Goal: Task Accomplishment & Management: Manage account settings

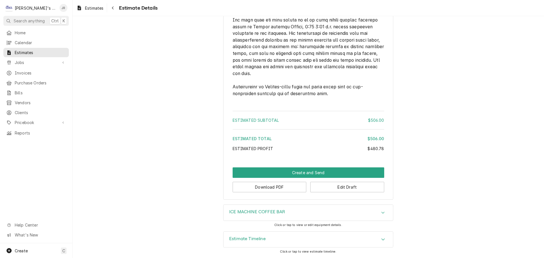
scroll to position [797, 0]
click at [298, 172] on button "Create and Send" at bounding box center [309, 173] width 152 height 10
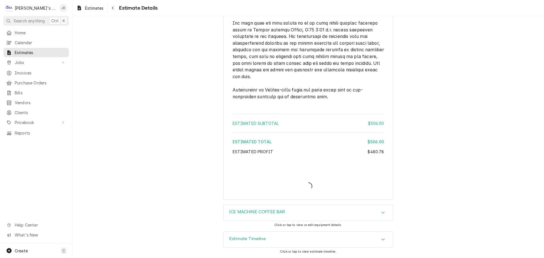
scroll to position [794, 0]
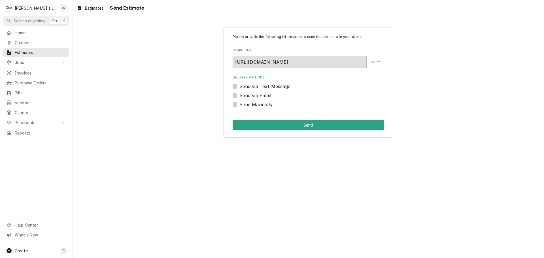
click at [240, 95] on label "Send via Email" at bounding box center [256, 95] width 32 height 7
click at [240, 95] on input "Send via Email" at bounding box center [316, 98] width 152 height 12
checkbox input "true"
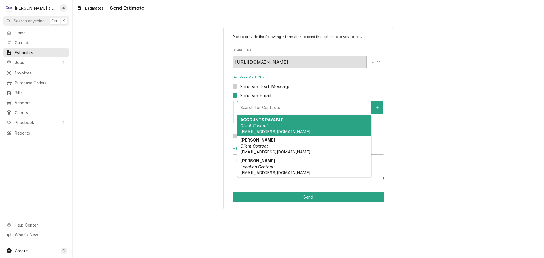
click at [261, 111] on div "Delivery Methods" at bounding box center [304, 108] width 128 height 10
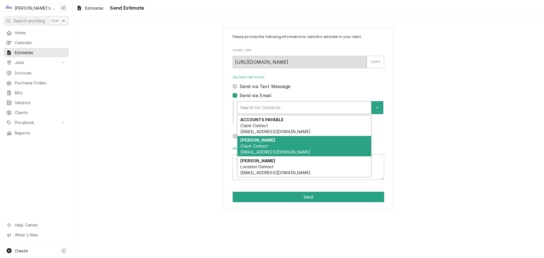
click at [301, 144] on div "DRAKE Client Contact eug@tailwindconcessions.com" at bounding box center [305, 146] width 134 height 21
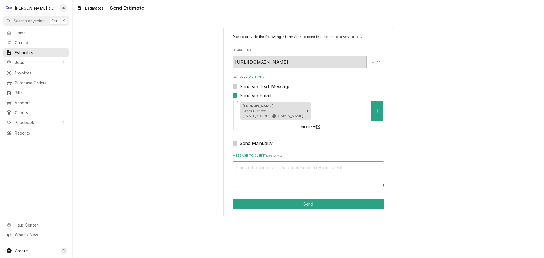
click at [298, 171] on textarea "Message to Client ( optional )" at bounding box center [309, 175] width 152 height 26
type textarea "x"
type textarea "I"
type textarea "x"
type textarea "IC"
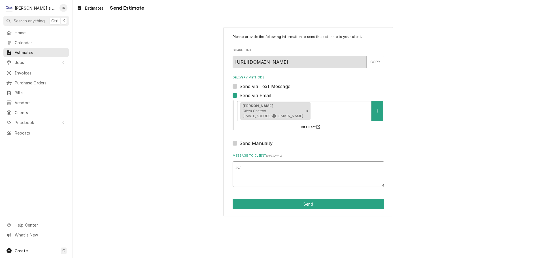
type textarea "x"
type textarea "ICE"
type textarea "x"
type textarea "ICE"
type textarea "x"
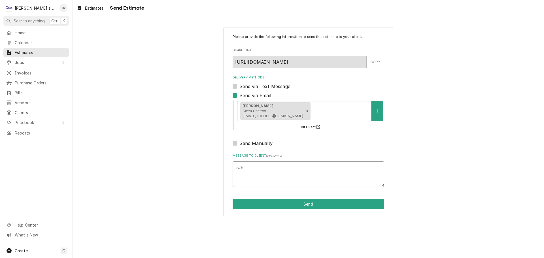
type textarea "ICE M"
type textarea "x"
type textarea "ICE MA"
type textarea "x"
type textarea "ICE MAC"
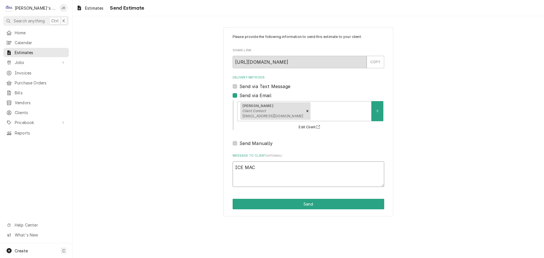
type textarea "x"
type textarea "ICE MACI"
type textarea "x"
type textarea "ICE MACIH"
type textarea "x"
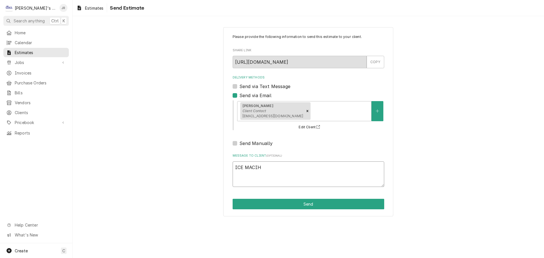
type textarea "ICE MACIHN"
type textarea "x"
type textarea "ICE MACIHNE"
type textarea "x"
type textarea "ICE MACIHN"
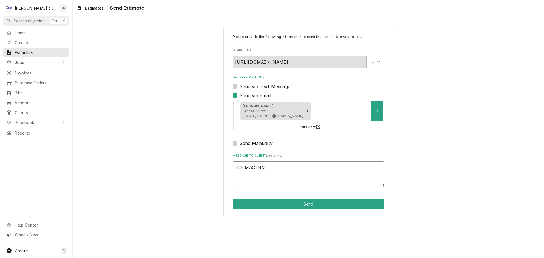
type textarea "x"
type textarea "ICE MACIH"
type textarea "x"
type textarea "ICE MACI"
type textarea "x"
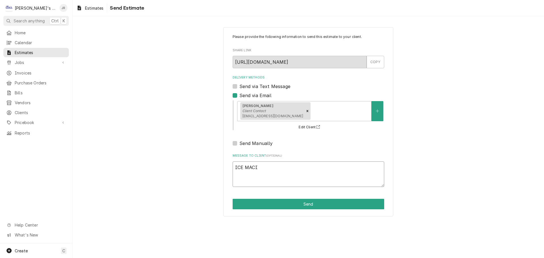
type textarea "ICE MAC"
type textarea "x"
type textarea "ICE MACH"
type textarea "x"
type textarea "ICE MACHI"
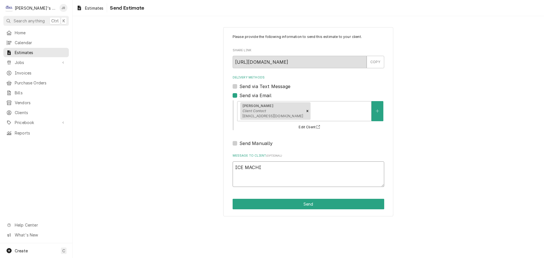
type textarea "x"
type textarea "ICE MACHIN"
type textarea "x"
type textarea "ICE MACHINE"
type textarea "x"
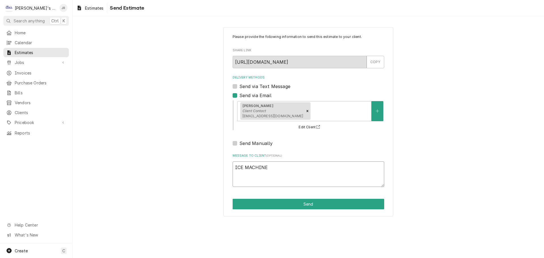
type textarea "ICE MACHINE"
type textarea "x"
type textarea "ICE MACHINE R"
type textarea "x"
type textarea "ICE MACHINE RE"
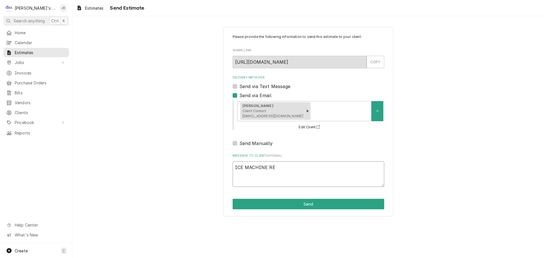
type textarea "x"
type textarea "ICE MACHINE REP"
type textarea "x"
type textarea "ICE MACHINE REPA"
type textarea "x"
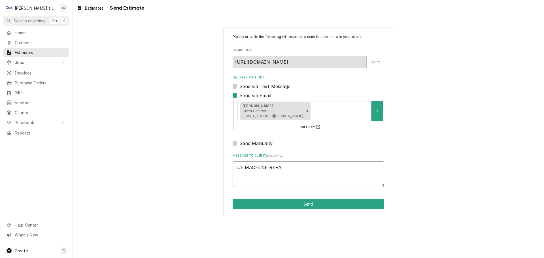
type textarea "ICE MACHINE REPAI"
type textarea "x"
type textarea "ICE MACHINE REPAIR"
type textarea "x"
type textarea "ICE MACHINE REPAIR"
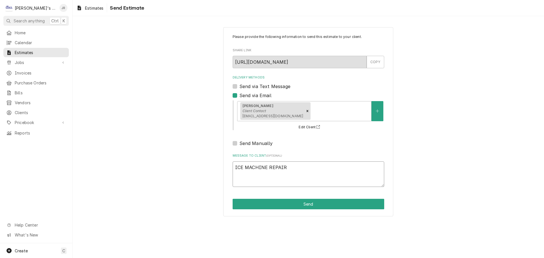
type textarea "x"
type textarea "ICE MACHINE REPAIR E"
type textarea "x"
type textarea "ICE MACHINE REPAIR ES"
type textarea "x"
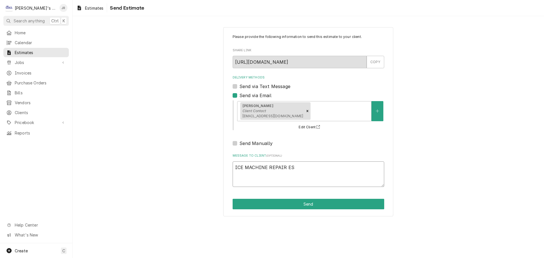
type textarea "ICE MACHINE REPAIR EST"
type textarea "x"
type textarea "ICE MACHINE REPAIR ESTI"
type textarea "x"
type textarea "ICE MACHINE REPAIR ESTIM"
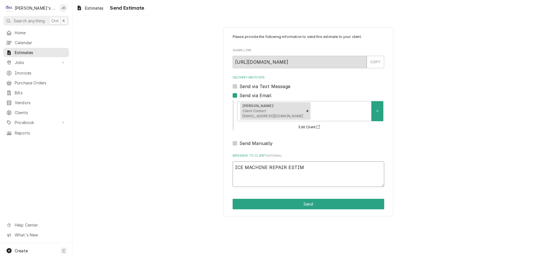
type textarea "x"
type textarea "ICE MACHINE REPAIR ESTIMA"
type textarea "x"
type textarea "ICE MACHINE REPAIR ESTIMAT"
type textarea "x"
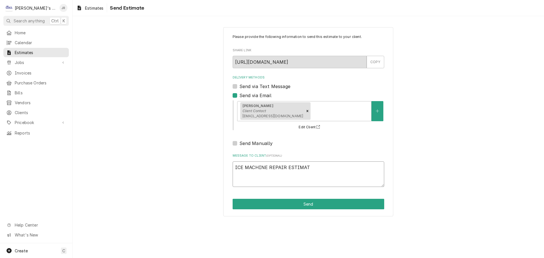
type textarea "ICE MACHINE REPAIR ESTIMATE"
type textarea "x"
type textarea "ICE MACHINE REPAIR ESTIMATE."
type textarea "x"
type textarea "ICE MACHINE REPAIR ESTIMATE."
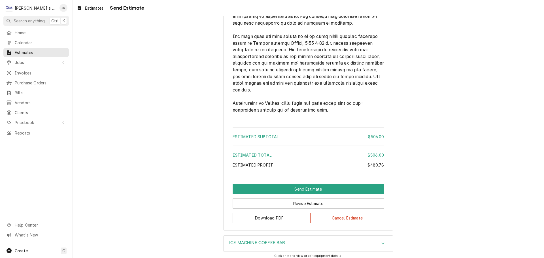
scroll to position [811, 0]
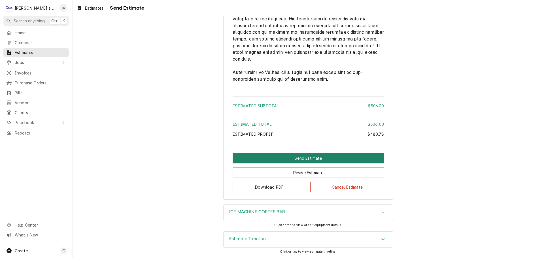
click at [282, 158] on button "Send Estimate" at bounding box center [309, 158] width 152 height 10
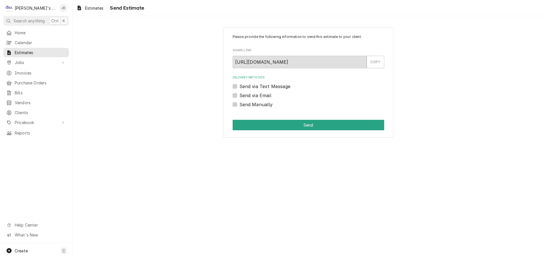
scroll to position [0, 0]
click at [238, 88] on div "Send via Text Message" at bounding box center [309, 86] width 152 height 7
click at [238, 97] on div "Send via Email" at bounding box center [309, 95] width 152 height 7
click at [240, 95] on label "Send via Email" at bounding box center [256, 95] width 32 height 7
click at [240, 95] on input "Send via Email" at bounding box center [316, 98] width 152 height 12
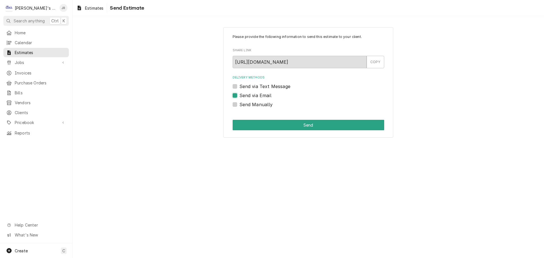
checkbox input "true"
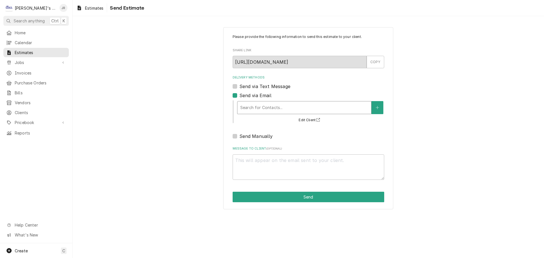
click at [261, 114] on div "Search for Contacts..." at bounding box center [304, 107] width 134 height 13
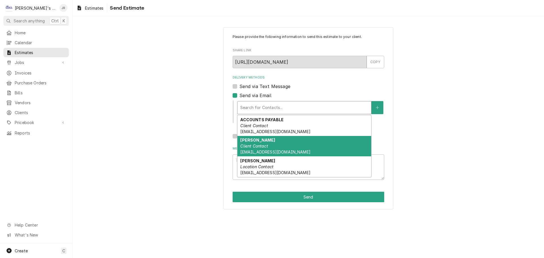
click at [275, 154] on span "eug@tailwindconcessions.com" at bounding box center [275, 152] width 70 height 5
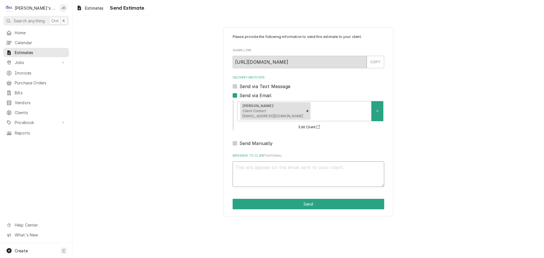
click at [274, 173] on textarea "Message to Client ( optional )" at bounding box center [309, 175] width 152 height 26
type textarea "x"
type textarea "I"
type textarea "x"
type textarea "IC"
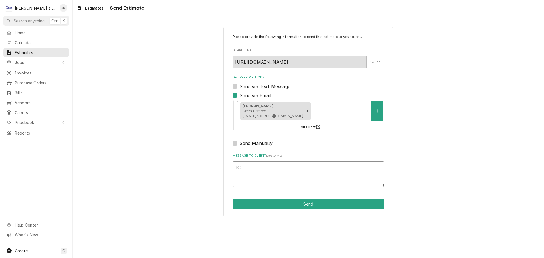
type textarea "x"
type textarea "ICE"
type textarea "x"
type textarea "ICE"
type textarea "x"
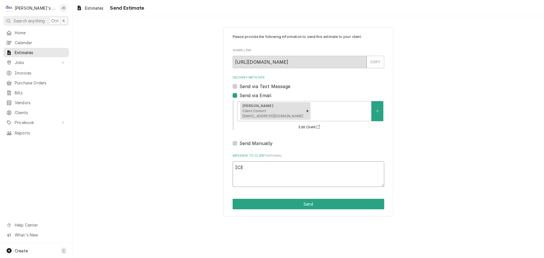
type textarea "ICE M"
type textarea "x"
type textarea "ICE MA"
type textarea "x"
type textarea "ICE MAC"
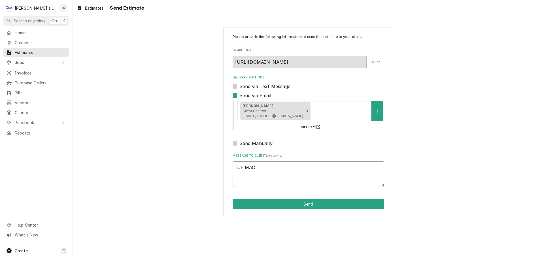
type textarea "x"
type textarea "ICE MACH"
type textarea "x"
type textarea "ICE MACHI"
type textarea "x"
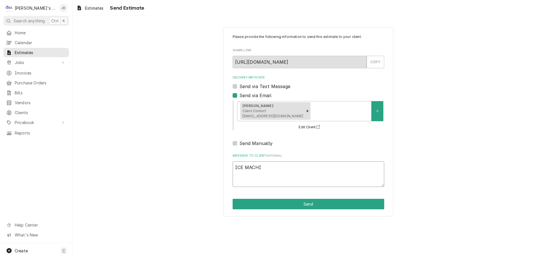
type textarea "ICE MACHIE"
type textarea "x"
type textarea "ICE MACHIEN"
type textarea "x"
type textarea "ICE MACHIEN"
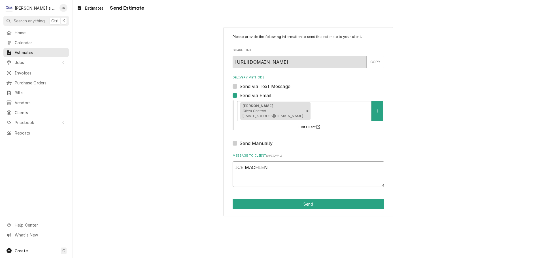
type textarea "x"
type textarea "ICE MACHIEN"
type textarea "x"
type textarea "ICE MACHIE"
type textarea "x"
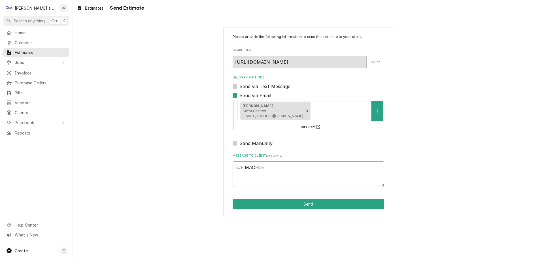
type textarea "ICE MACHI"
type textarea "x"
type textarea "ICE MACHIN"
type textarea "x"
type textarea "ICE MACHINE"
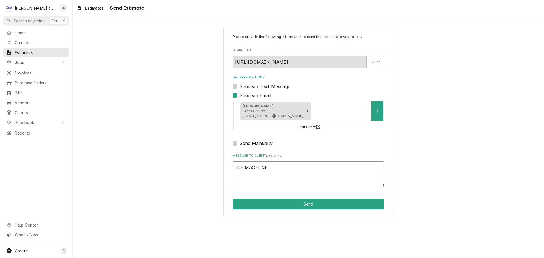
type textarea "x"
type textarea "ICE MACHINE"
type textarea "x"
type textarea "ICE MACHINE R"
type textarea "x"
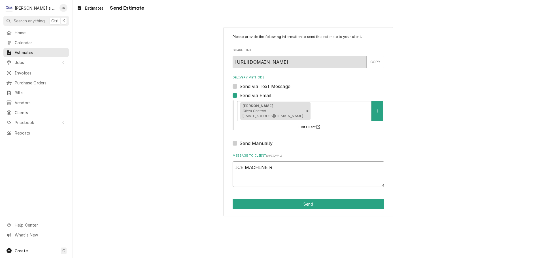
type textarea "ICE MACHINE RE"
type textarea "x"
type textarea "ICE MACHINE REP"
type textarea "x"
type textarea "ICE MACHINE REPA"
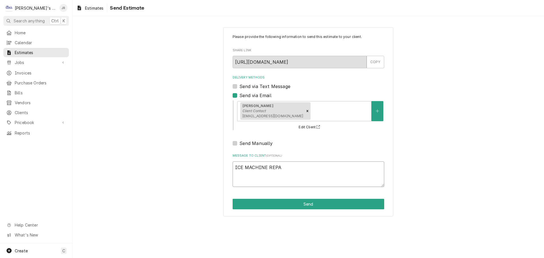
type textarea "x"
type textarea "ICE MACHINE REPAI"
type textarea "x"
type textarea "ICE MACHINE REPAIR"
type textarea "x"
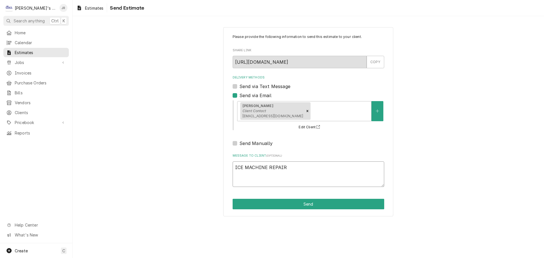
type textarea "ICE MACHINE REPAIR"
type textarea "x"
type textarea "ICE MACHINE REPAIR E"
type textarea "x"
type textarea "ICE MACHINE REPAIR ES"
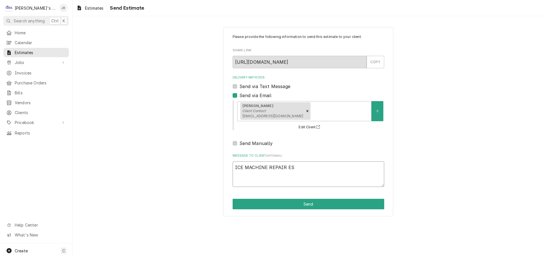
type textarea "x"
type textarea "ICE MACHINE REPAIR EST"
type textarea "x"
type textarea "ICE MACHINE REPAIR ESTI"
type textarea "x"
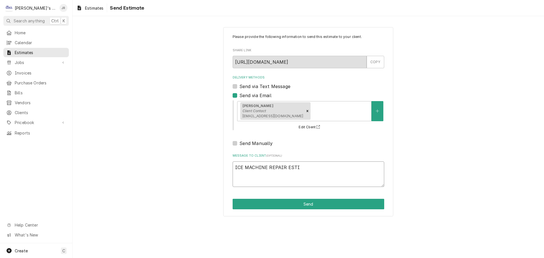
type textarea "ICE MACHINE REPAIR ESTIM"
type textarea "x"
type textarea "ICE MACHINE REPAIR ESTIMA"
type textarea "x"
type textarea "ICE MACHINE REPAIR ESTIMAE"
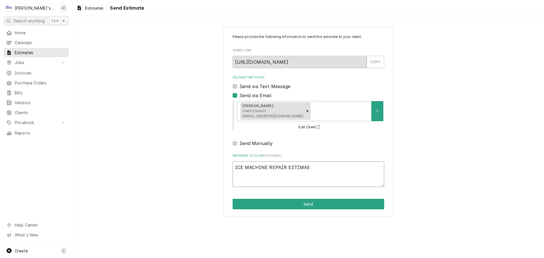
type textarea "x"
type textarea "ICE MACHINE REPAIR ESTIMA"
type textarea "x"
type textarea "ICE MACHINE REPAIR ESTIMAT"
type textarea "x"
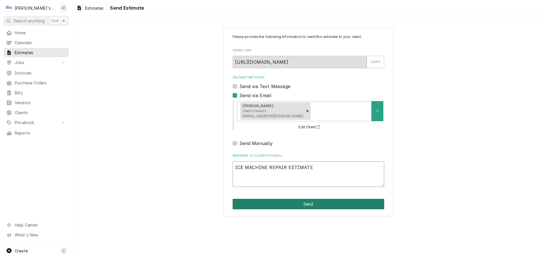
type textarea "ICE MACHINE REPAIR ESTIMATE"
click at [331, 204] on button "Send" at bounding box center [309, 204] width 152 height 10
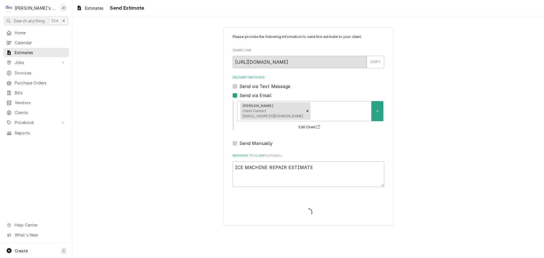
type textarea "x"
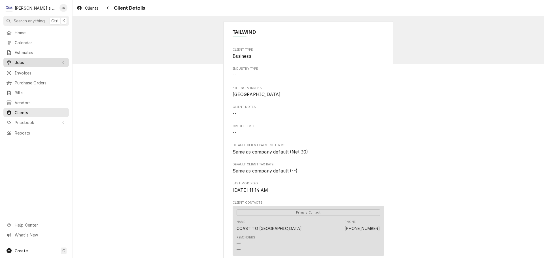
click at [32, 60] on span "Jobs" at bounding box center [36, 63] width 43 height 6
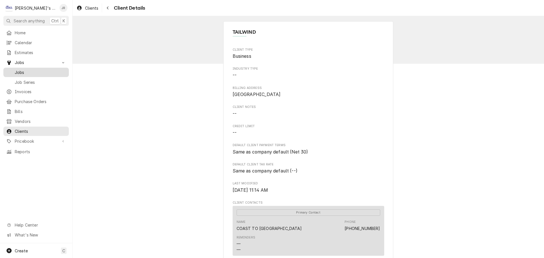
click at [31, 69] on span "Jobs" at bounding box center [40, 72] width 51 height 6
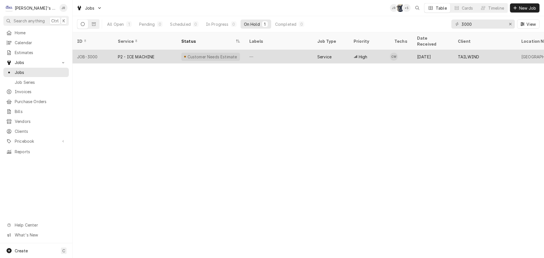
click at [278, 54] on div "—" at bounding box center [279, 57] width 68 height 14
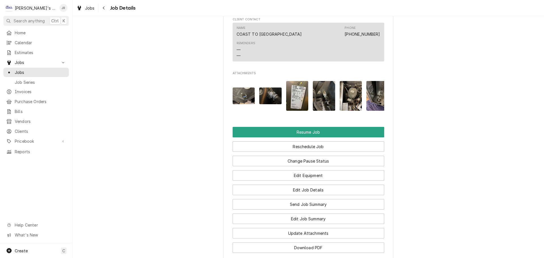
scroll to position [624, 0]
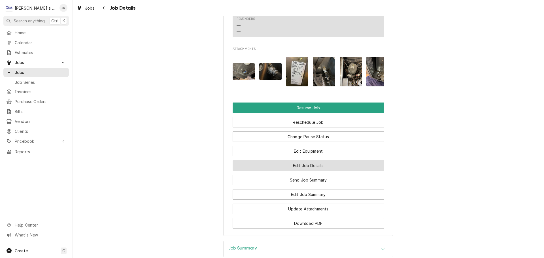
click at [311, 169] on button "Edit Job Details" at bounding box center [309, 165] width 152 height 10
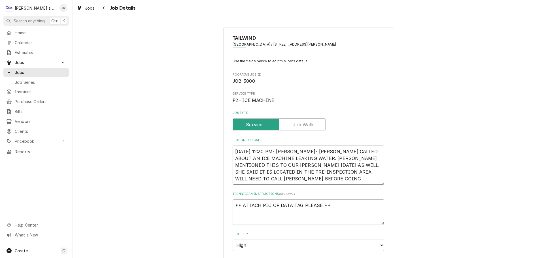
click at [321, 178] on textarea "[DATE] 12:30 PM- [PERSON_NAME]- [PERSON_NAME] CALLED ABOUT AN ICE MACHINE LEAKI…" at bounding box center [309, 165] width 152 height 39
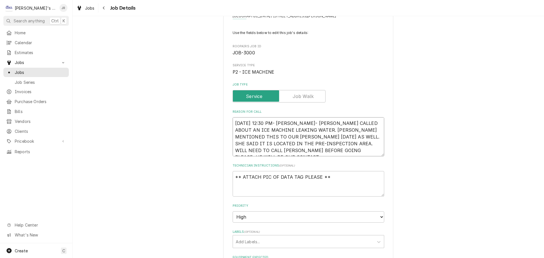
type textarea "x"
type textarea "[DATE] 12:30 PM- [PERSON_NAME]- [PERSON_NAME] CALLED ABOUT AN ICE MACHINE LEAKI…"
type textarea "x"
type textarea "[DATE] 12:30 PM- [PERSON_NAME]- [PERSON_NAME] CALLED ABOUT AN ICE MACHINE LEAKI…"
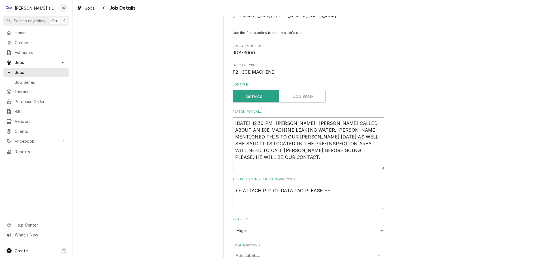
type textarea "x"
type textarea "[DATE] 12:30 PM- [PERSON_NAME]- [PERSON_NAME] CALLED ABOUT AN ICE MACHINE LEAKI…"
type textarea "x"
type textarea "9/22/2025 12:30 PM- SARAH- DRAKE CALLED ABOUT AN ICE MACHINE LEAKING WATER. JAI…"
type textarea "x"
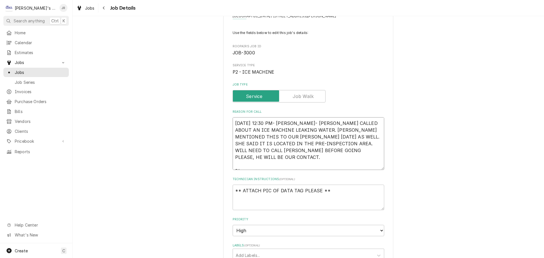
type textarea "9/22/2025 12:30 PM- SARAH- DRAKE CALLED ABOUT AN ICE MACHINE LEAKING WATER. JAI…"
type textarea "x"
type textarea "9/22/2025 12:30 PM- SARAH- DRAKE CALLED ABOUT AN ICE MACHINE LEAKING WATER. JAI…"
type textarea "x"
type textarea "9/22/2025 12:30 PM- SARAH- DRAKE CALLED ABOUT AN ICE MACHINE LEAKING WATER. JAI…"
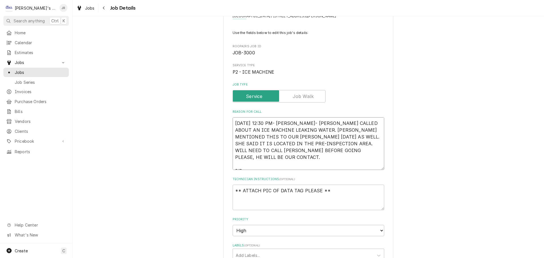
type textarea "x"
type textarea "9/22/2025 12:30 PM- SARAH- DRAKE CALLED ABOUT AN ICE MACHINE LEAKING WATER. JAI…"
type textarea "x"
type textarea "9/22/2025 12:30 PM- SARAH- DRAKE CALLED ABOUT AN ICE MACHINE LEAKING WATER. JAI…"
type textarea "x"
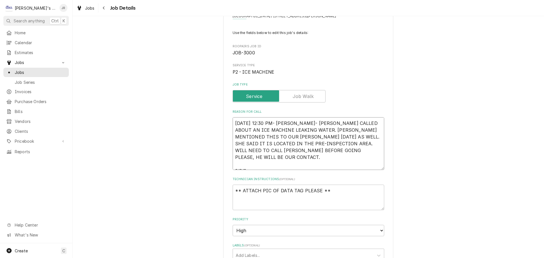
type textarea "9/22/2025 12:30 PM- SARAH- DRAKE CALLED ABOUT AN ICE MACHINE LEAKING WATER. JAI…"
type textarea "x"
type textarea "9/22/2025 12:30 PM- SARAH- DRAKE CALLED ABOUT AN ICE MACHINE LEAKING WATER. JAI…"
type textarea "x"
type textarea "9/22/2025 12:30 PM- SARAH- DRAKE CALLED ABOUT AN ICE MACHINE LEAKING WATER. JAI…"
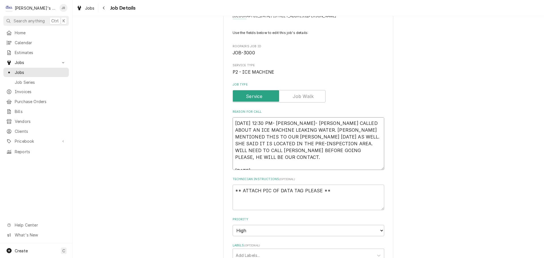
type textarea "x"
type textarea "9/22/2025 12:30 PM- SARAH- DRAKE CALLED ABOUT AN ICE MACHINE LEAKING WATER. JAI…"
type textarea "x"
type textarea "9/22/2025 12:30 PM- SARAH- DRAKE CALLED ABOUT AN ICE MACHINE LEAKING WATER. JAI…"
type textarea "x"
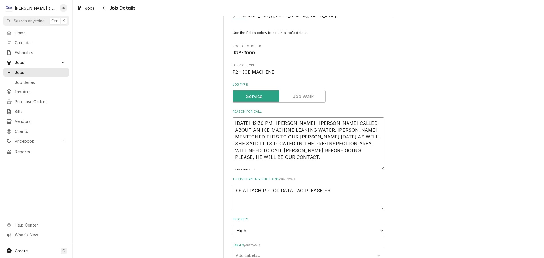
type textarea "9/22/2025 12:30 PM- SARAH- DRAKE CALLED ABOUT AN ICE MACHINE LEAKING WATER. JAI…"
type textarea "x"
type textarea "9/22/2025 12:30 PM- SARAH- DRAKE CALLED ABOUT AN ICE MACHINE LEAKING WATER. JAI…"
type textarea "x"
type textarea "9/22/2025 12:30 PM- SARAH- DRAKE CALLED ABOUT AN ICE MACHINE LEAKING WATER. JAI…"
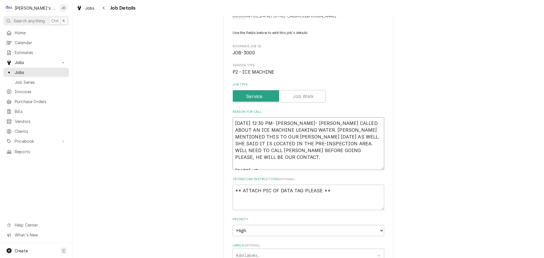
type textarea "x"
type textarea "9/22/2025 12:30 PM- SARAH- DRAKE CALLED ABOUT AN ICE MACHINE LEAKING WATER. JAI…"
type textarea "x"
type textarea "9/22/2025 12:30 PM- SARAH- DRAKE CALLED ABOUT AN ICE MACHINE LEAKING WATER. JAI…"
type textarea "x"
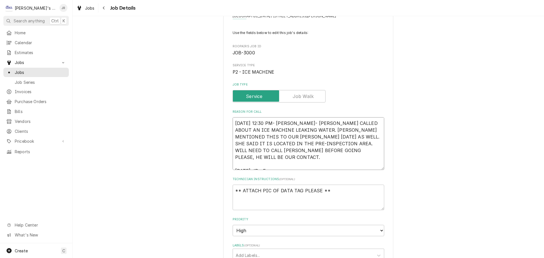
type textarea "9/22/2025 12:30 PM- SARAH- DRAKE CALLED ABOUT AN ICE MACHINE LEAKING WATER. JAI…"
type textarea "x"
type textarea "9/22/2025 12:30 PM- SARAH- DRAKE CALLED ABOUT AN ICE MACHINE LEAKING WATER. JAI…"
type textarea "x"
type textarea "9/22/2025 12:30 PM- SARAH- DRAKE CALLED ABOUT AN ICE MACHINE LEAKING WATER. JAI…"
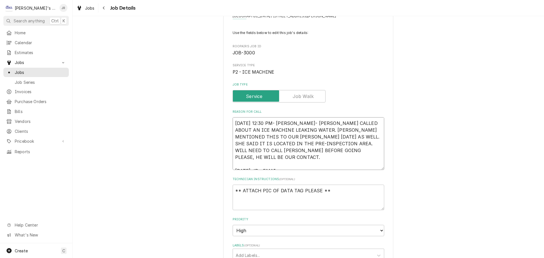
type textarea "x"
type textarea "9/22/2025 12:30 PM- SARAH- DRAKE CALLED ABOUT AN ICE MACHINE LEAKING WATER. JAI…"
type textarea "x"
type textarea "9/22/2025 12:30 PM- SARAH- DRAKE CALLED ABOUT AN ICE MACHINE LEAKING WATER. JAI…"
type textarea "x"
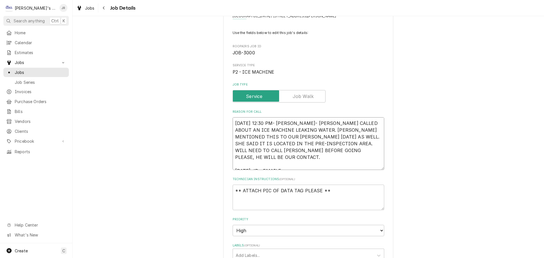
type textarea "9/22/2025 12:30 PM- SARAH- DRAKE CALLED ABOUT AN ICE MACHINE LEAKING WATER. JAI…"
type textarea "x"
type textarea "9/22/2025 12:30 PM- SARAH- DRAKE CALLED ABOUT AN ICE MACHINE LEAKING WATER. JAI…"
type textarea "x"
type textarea "9/22/2025 12:30 PM- SARAH- DRAKE CALLED ABOUT AN ICE MACHINE LEAKING WATER. JAI…"
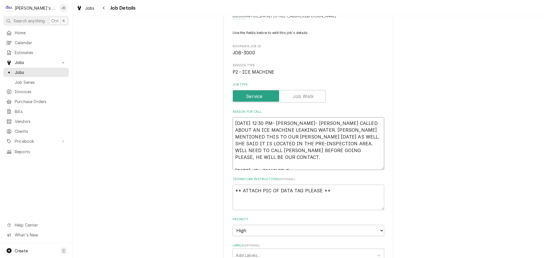
type textarea "x"
type textarea "9/22/2025 12:30 PM- SARAH- DRAKE CALLED ABOUT AN ICE MACHINE LEAKING WATER. JAI…"
type textarea "x"
type textarea "9/22/2025 12:30 PM- SARAH- DRAKE CALLED ABOUT AN ICE MACHINE LEAKING WATER. JAI…"
type textarea "x"
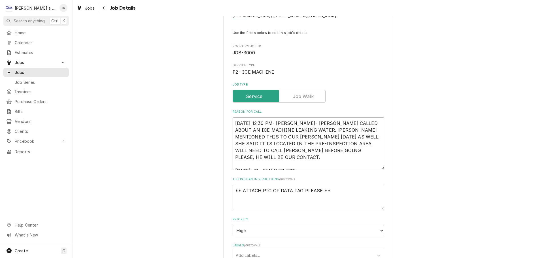
type textarea "9/22/2025 12:30 PM- SARAH- DRAKE CALLED ABOUT AN ICE MACHINE LEAKING WATER. JAI…"
type textarea "x"
type textarea "9/22/2025 12:30 PM- SARAH- DRAKE CALLED ABOUT AN ICE MACHINE LEAKING WATER. JAI…"
type textarea "x"
type textarea "9/22/2025 12:30 PM- SARAH- DRAKE CALLED ABOUT AN ICE MACHINE LEAKING WATER. JAI…"
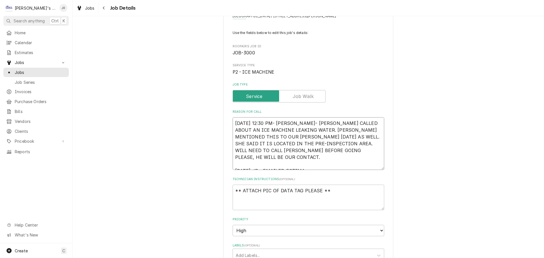
type textarea "x"
type textarea "9/22/2025 12:30 PM- SARAH- DRAKE CALLED ABOUT AN ICE MACHINE LEAKING WATER. JAI…"
type textarea "x"
type textarea "9/22/2025 12:30 PM- SARAH- DRAKE CALLED ABOUT AN ICE MACHINE LEAKING WATER. JAI…"
type textarea "x"
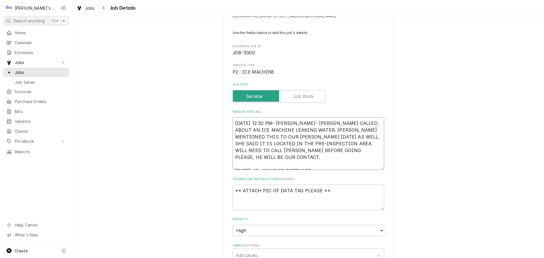
type textarea "[DATE] 12:30 PM- [PERSON_NAME]- [PERSON_NAME] CALLED ABOUT AN ICE MACHINE LEAKI…"
type textarea "x"
type textarea "[DATE] 12:30 PM- [PERSON_NAME]- [PERSON_NAME] CALLED ABOUT AN ICE MACHINE LEAKI…"
type textarea "x"
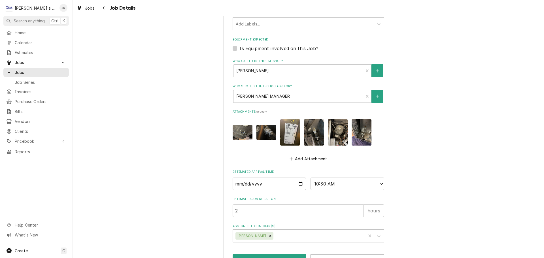
scroll to position [279, 0]
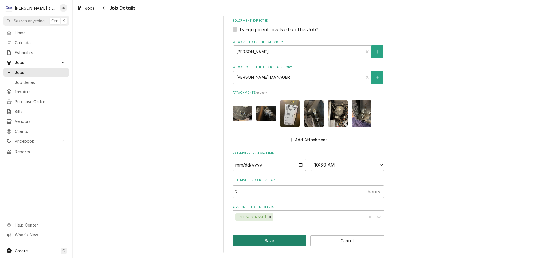
type textarea "[DATE] 12:30 PM- [PERSON_NAME]- [PERSON_NAME] CALLED ABOUT AN ICE MACHINE LEAKI…"
click at [272, 240] on button "Save" at bounding box center [270, 241] width 74 height 10
type textarea "x"
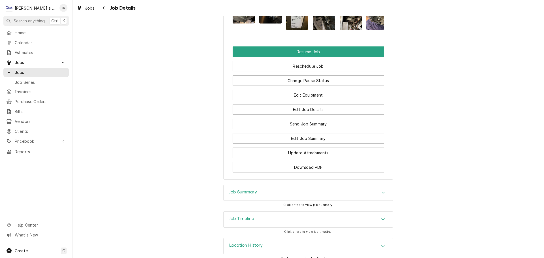
scroll to position [705, 0]
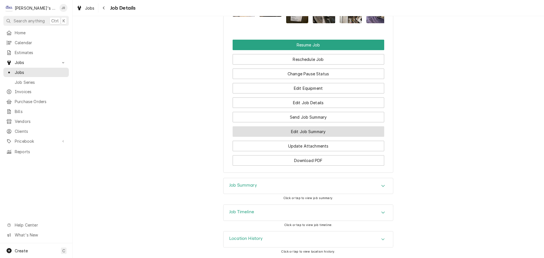
click at [310, 130] on button "Edit Job Summary" at bounding box center [309, 131] width 152 height 10
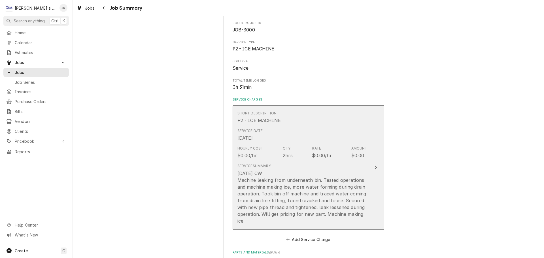
click at [271, 150] on div "Hourly Cost $0.00/hr Qty. 2hrs Rate $0.00/hr Amount $0.00" at bounding box center [303, 153] width 130 height 18
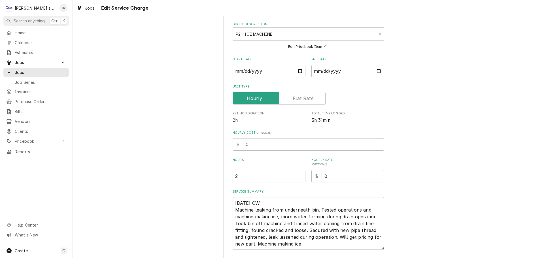
scroll to position [67, 0]
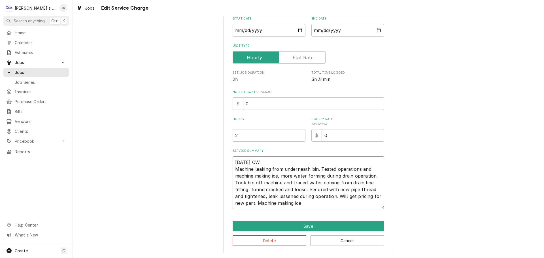
click at [303, 201] on textarea "[DATE] CW Machine leaking from underneath bin. Tested operations and machine ma…" at bounding box center [309, 182] width 152 height 53
type textarea "x"
type textarea "[DATE] CW Machine leaking from underneath bin. Tested operations and machine ma…"
type textarea "x"
type textarea "[DATE] CW Machine leaking from underneath bin. Tested operations and machine ma…"
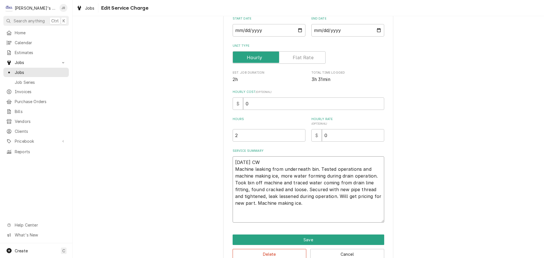
type textarea "x"
type textarea "9/24/25 CW Machine leaking from underneath bin. Tested operations and machine m…"
type textarea "x"
type textarea "9/24/25 CW Machine leaking from underneath bin. Tested operations and machine m…"
type textarea "x"
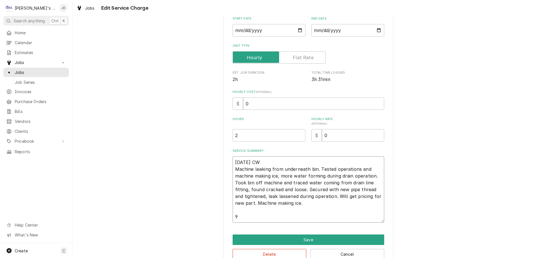
type textarea "9/24/25 CW Machine leaking from underneath bin. Tested operations and machine m…"
type textarea "x"
type textarea "9/24/25 CW Machine leaking from underneath bin. Tested operations and machine m…"
type textarea "x"
type textarea "9/24/25 CW Machine leaking from underneath bin. Tested operations and machine m…"
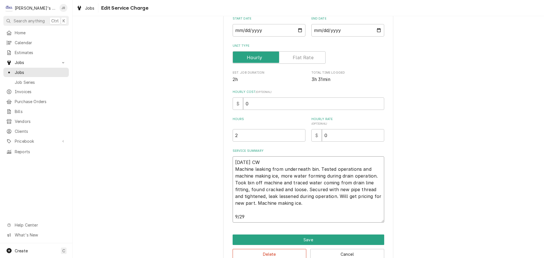
type textarea "x"
type textarea "9/24/25 CW Machine leaking from underneath bin. Tested operations and machine m…"
type textarea "x"
type textarea "9/24/25 CW Machine leaking from underneath bin. Tested operations and machine m…"
type textarea "x"
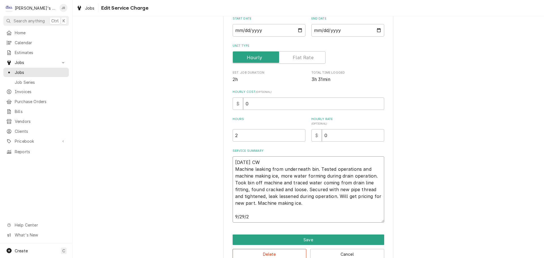
type textarea "9/24/25 CW Machine leaking from underneath bin. Tested operations and machine m…"
type textarea "x"
type textarea "9/24/25 CW Machine leaking from underneath bin. Tested operations and machine m…"
type textarea "x"
type textarea "9/24/25 CW Machine leaking from underneath bin. Tested operations and machine m…"
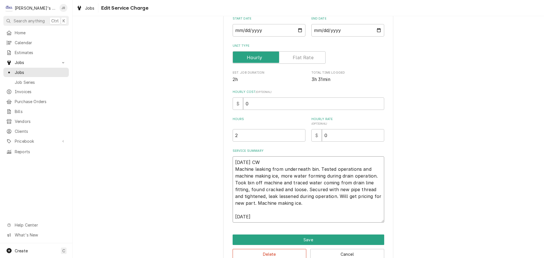
type textarea "x"
type textarea "9/24/25 CW Machine leaking from underneath bin. Tested operations and machine m…"
type textarea "x"
type textarea "9/24/25 CW Machine leaking from underneath bin. Tested operations and machine m…"
type textarea "x"
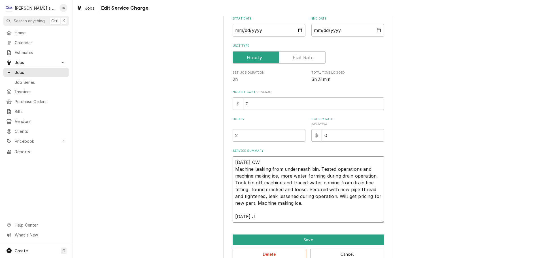
type textarea "9/24/25 CW Machine leaking from underneath bin. Tested operations and machine m…"
type textarea "x"
type textarea "9/24/25 CW Machine leaking from underneath bin. Tested operations and machine m…"
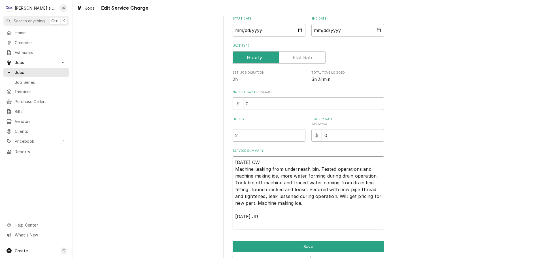
type textarea "x"
type textarea "9/24/25 CW Machine leaking from underneath bin. Tested operations and machine m…"
click at [278, 224] on textarea "9/24/25 CW Machine leaking from underneath bin. Tested operations and machine m…" at bounding box center [309, 192] width 152 height 73
type textarea "x"
type textarea "9/24/25 CW Machine leaking from underneath bin. Tested operations and machine m…"
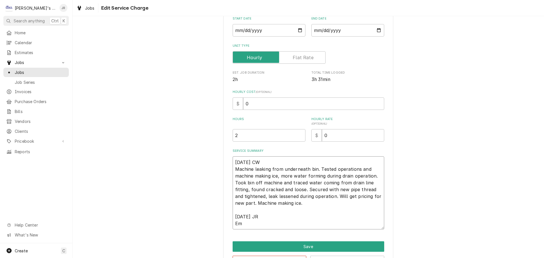
type textarea "x"
type textarea "9/24/25 CW Machine leaking from underneath bin. Tested operations and machine m…"
type textarea "x"
type textarea "9/24/25 CW Machine leaking from underneath bin. Tested operations and machine m…"
type textarea "x"
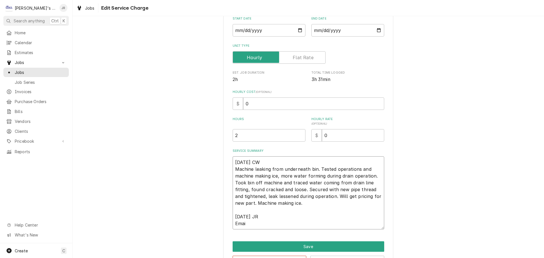
type textarea "9/24/25 CW Machine leaking from underneath bin. Tested operations and machine m…"
type textarea "x"
type textarea "9/24/25 CW Machine leaking from underneath bin. Tested operations and machine m…"
type textarea "x"
type textarea "9/24/25 CW Machine leaking from underneath bin. Tested operations and machine m…"
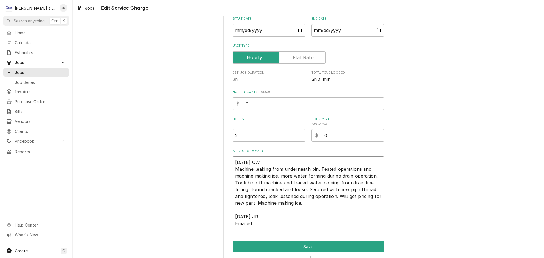
type textarea "x"
type textarea "9/24/25 CW Machine leaking from underneath bin. Tested operations and machine m…"
type textarea "x"
type textarea "9/24/25 CW Machine leaking from underneath bin. Tested operations and machine m…"
type textarea "x"
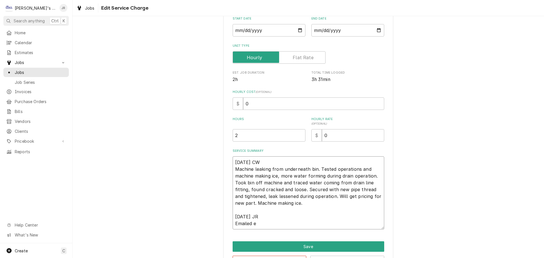
type textarea "9/24/25 CW Machine leaking from underneath bin. Tested operations and machine m…"
type textarea "x"
type textarea "9/24/25 CW Machine leaking from underneath bin. Tested operations and machine m…"
type textarea "x"
type textarea "9/24/25 CW Machine leaking from underneath bin. Tested operations and machine m…"
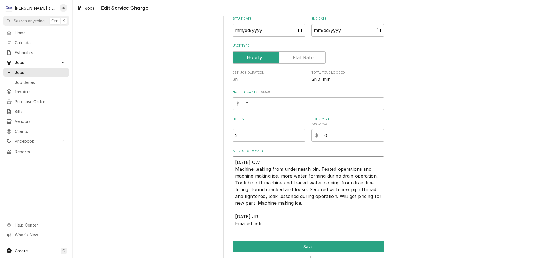
type textarea "x"
type textarea "9/24/25 CW Machine leaking from underneath bin. Tested operations and machine m…"
type textarea "x"
type textarea "9/24/25 CW Machine leaking from underneath bin. Tested operations and machine m…"
type textarea "x"
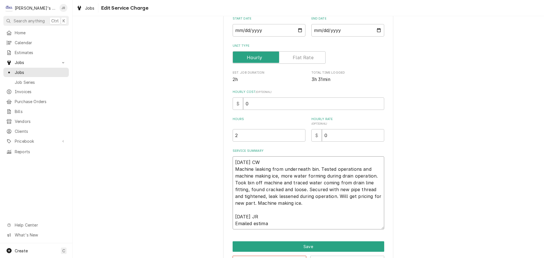
type textarea "9/24/25 CW Machine leaking from underneath bin. Tested operations and machine m…"
type textarea "x"
type textarea "9/24/25 CW Machine leaking from underneath bin. Tested operations and machine m…"
type textarea "x"
type textarea "9/24/25 CW Machine leaking from underneath bin. Tested operations and machine m…"
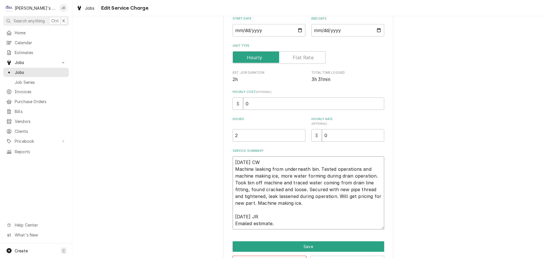
type textarea "x"
type textarea "9/24/25 CW Machine leaking from underneath bin. Tested operations and machine m…"
click at [280, 245] on button "Save" at bounding box center [309, 247] width 152 height 10
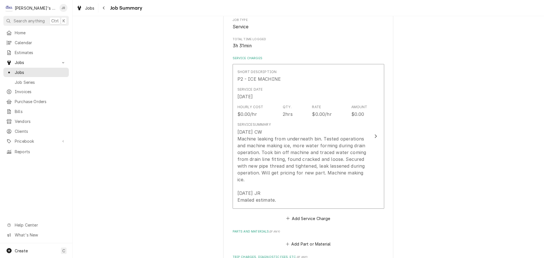
scroll to position [170, 0]
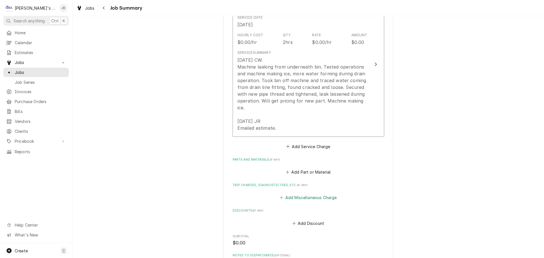
click at [290, 198] on button "Add Miscellaneous Charge" at bounding box center [308, 198] width 59 height 8
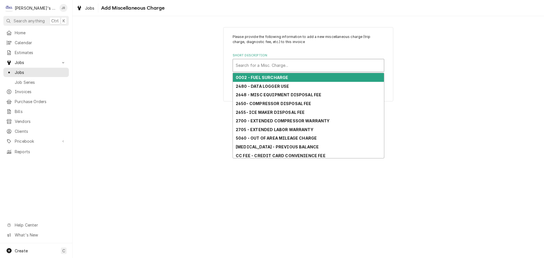
click at [269, 68] on div "Short Description" at bounding box center [308, 65] width 145 height 10
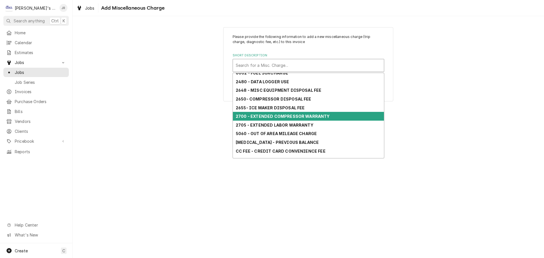
scroll to position [58, 0]
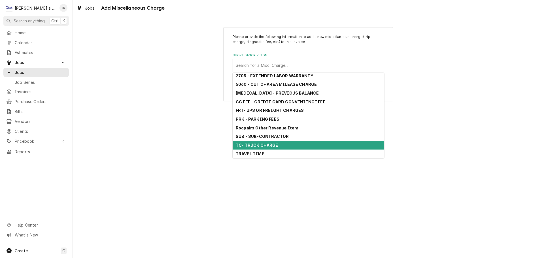
click at [263, 144] on strong "TC- TRUCK CHARGE" at bounding box center [257, 145] width 43 height 5
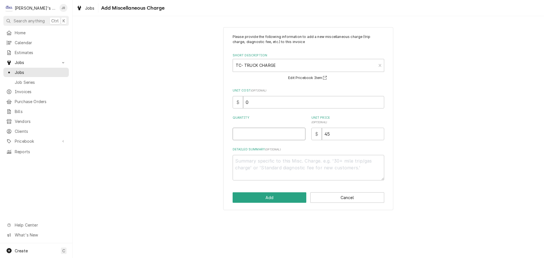
click at [264, 137] on input "Quantity" at bounding box center [269, 134] width 73 height 12
type textarea "x"
type input "1"
click at [278, 197] on button "Add" at bounding box center [270, 198] width 74 height 10
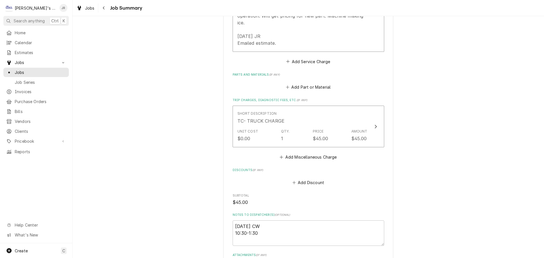
scroll to position [364, 0]
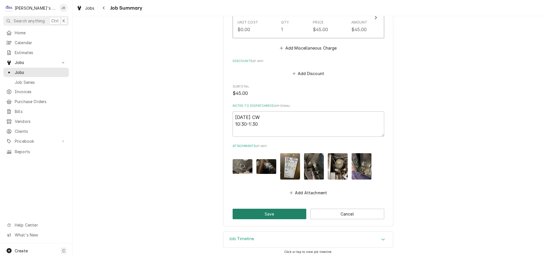
click at [254, 213] on button "Save" at bounding box center [270, 214] width 74 height 10
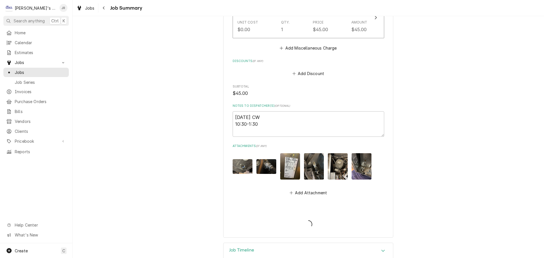
type textarea "x"
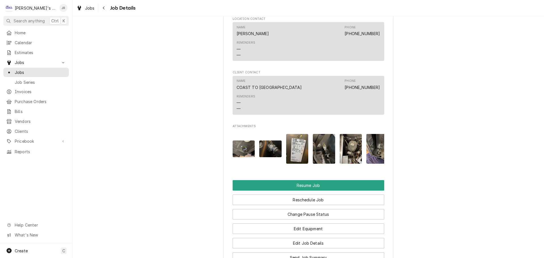
scroll to position [567, 0]
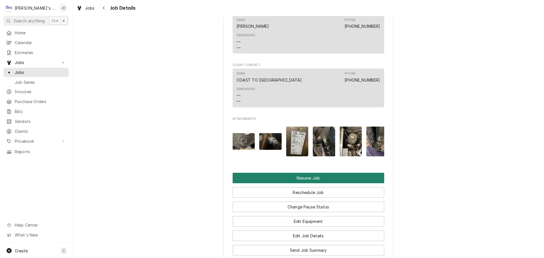
click at [281, 182] on button "Resume Job" at bounding box center [309, 178] width 152 height 10
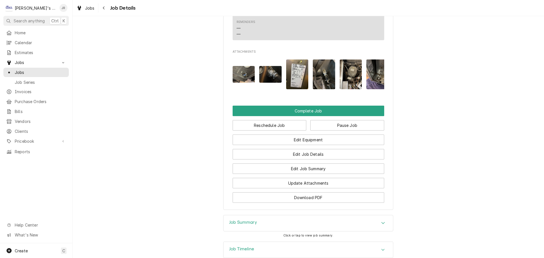
scroll to position [631, 0]
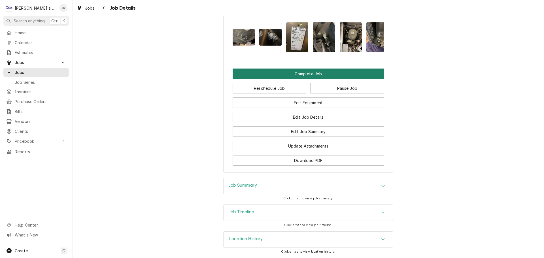
click at [290, 73] on button "Complete Job" at bounding box center [309, 74] width 152 height 10
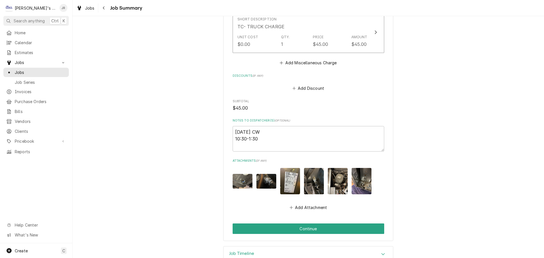
scroll to position [364, 0]
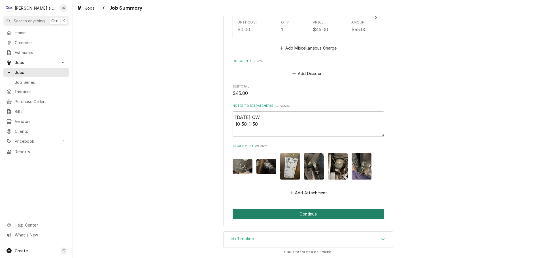
click at [261, 216] on button "Continue" at bounding box center [309, 214] width 152 height 10
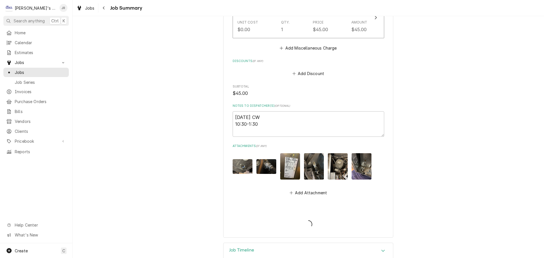
type textarea "x"
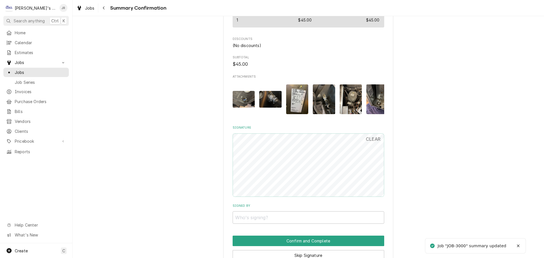
scroll to position [340, 0]
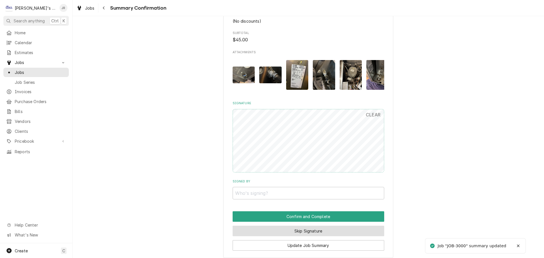
click at [263, 235] on button "Skip Signature" at bounding box center [309, 231] width 152 height 10
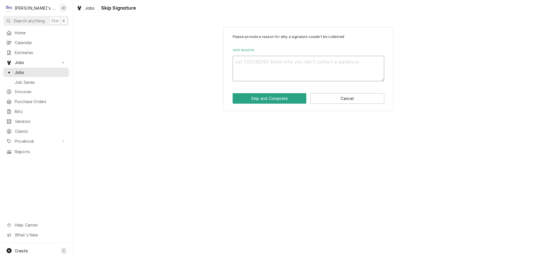
click at [280, 67] on textarea "Skip Reason" at bounding box center [309, 69] width 152 height 26
type textarea "x"
type textarea "."
click at [293, 95] on button "Skip and Complete" at bounding box center [270, 98] width 74 height 10
type textarea "x"
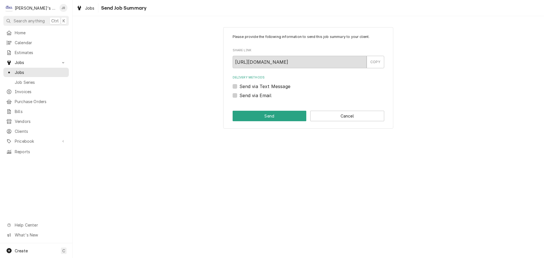
click at [240, 95] on label "Send via Email" at bounding box center [256, 95] width 32 height 7
click at [240, 95] on input "Send via Email" at bounding box center [316, 98] width 152 height 12
checkbox input "true"
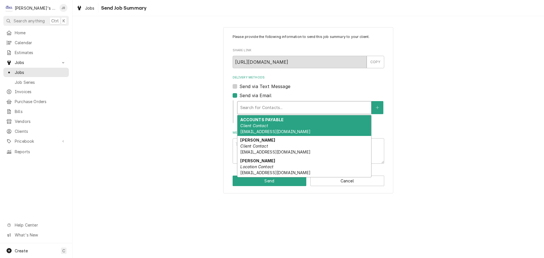
click at [245, 106] on div "Delivery Methods" at bounding box center [304, 108] width 128 height 10
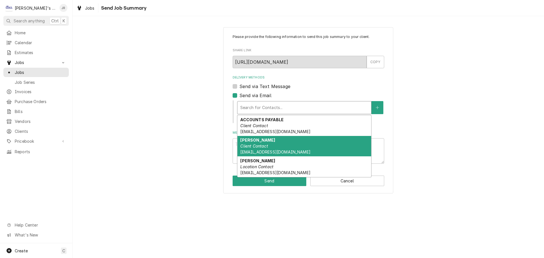
click at [261, 147] on em "Client Contact" at bounding box center [254, 146] width 28 height 5
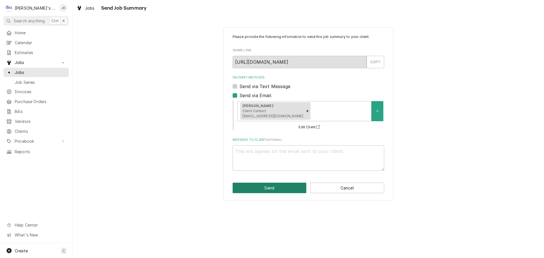
click at [286, 189] on button "Send" at bounding box center [270, 188] width 74 height 10
type textarea "x"
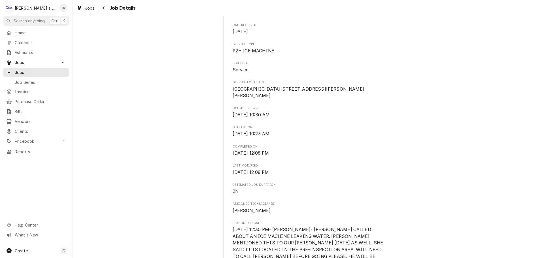
scroll to position [85, 0]
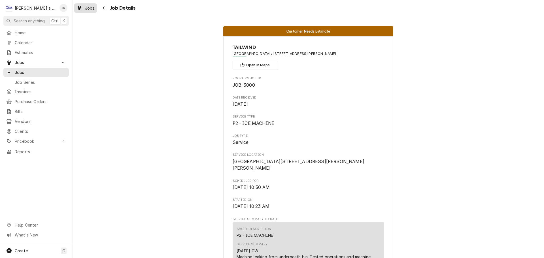
click at [90, 11] on link "Jobs" at bounding box center [85, 7] width 23 height 9
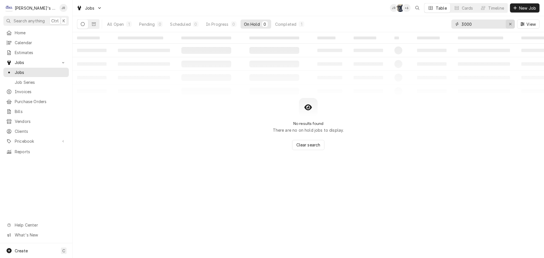
click at [513, 22] on div "Erase input" at bounding box center [511, 24] width 6 height 6
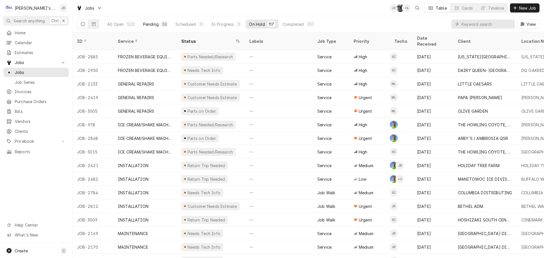
click at [153, 26] on div "Pending" at bounding box center [151, 24] width 16 height 6
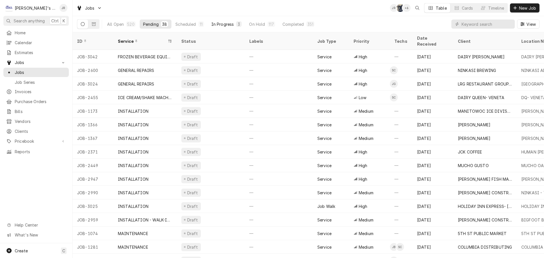
click at [227, 25] on div "In Progress" at bounding box center [222, 24] width 23 height 6
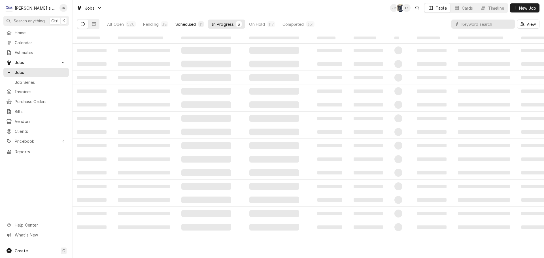
click at [189, 22] on div "Scheduled" at bounding box center [185, 24] width 20 height 6
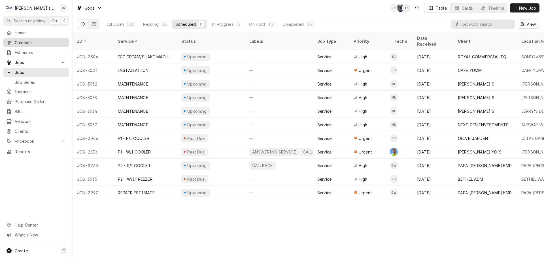
click at [42, 41] on span "Calendar" at bounding box center [40, 43] width 51 height 6
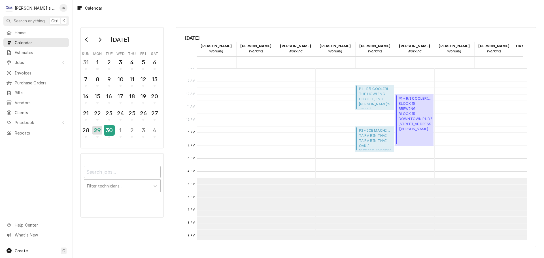
click at [106, 126] on div "30" at bounding box center [109, 131] width 10 height 10
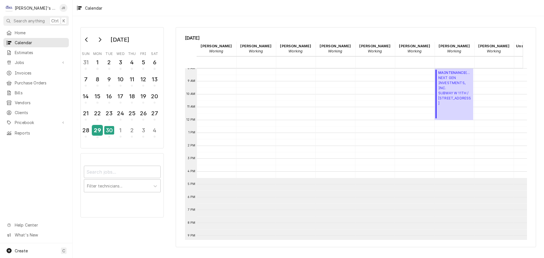
click at [96, 132] on div "29" at bounding box center [97, 131] width 10 height 10
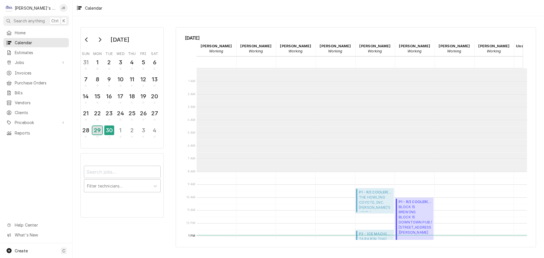
scroll to position [103, 0]
